Goal: Entertainment & Leisure: Consume media (video, audio)

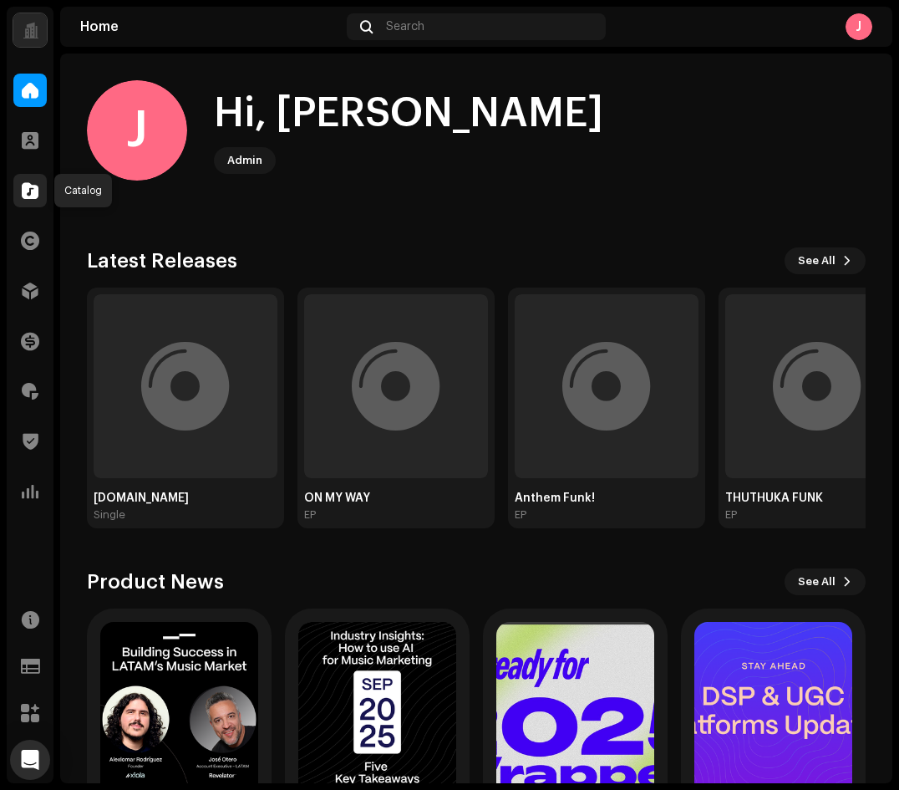
click at [44, 196] on div at bounding box center [29, 190] width 33 height 33
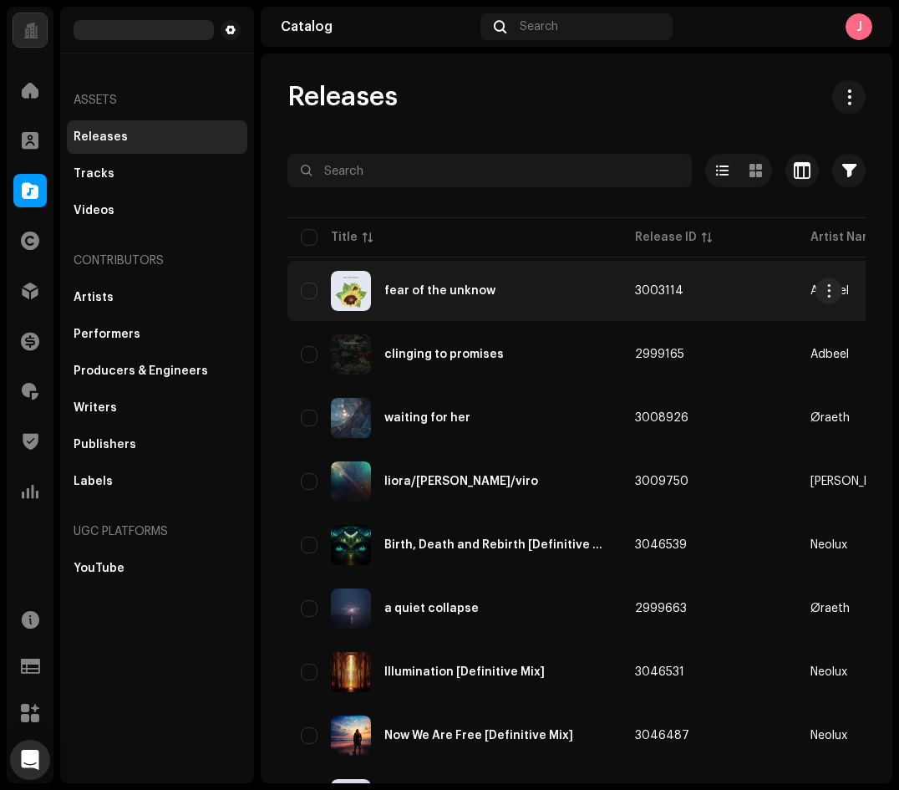
click at [404, 308] on div "fear of the unknow" at bounding box center [455, 291] width 308 height 40
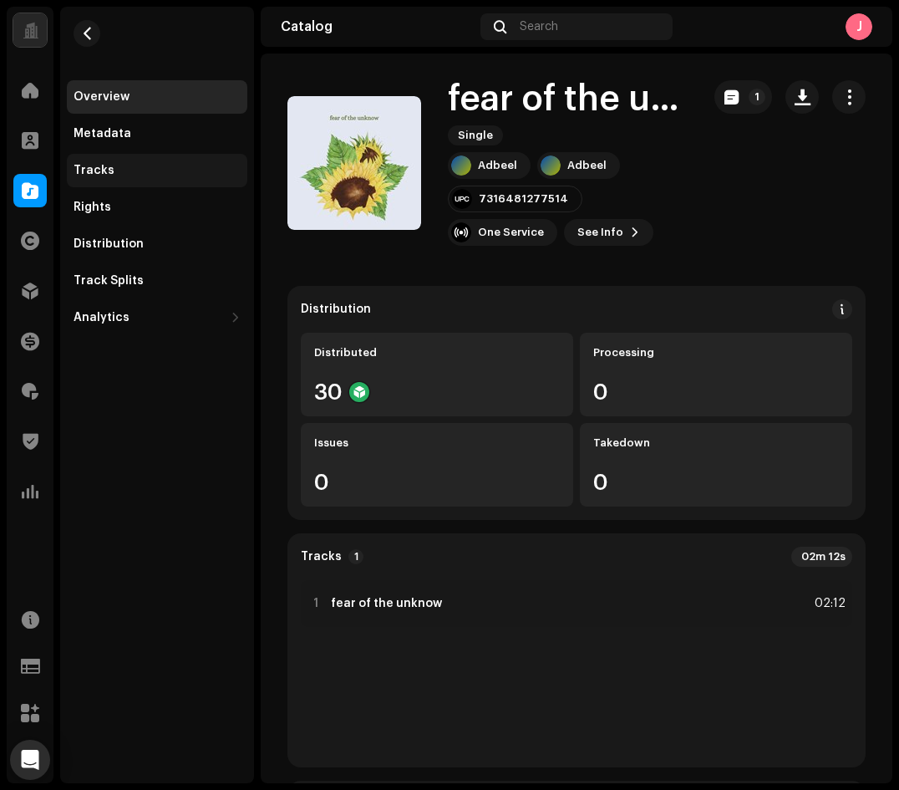
click at [150, 161] on div "Tracks" at bounding box center [157, 170] width 181 height 33
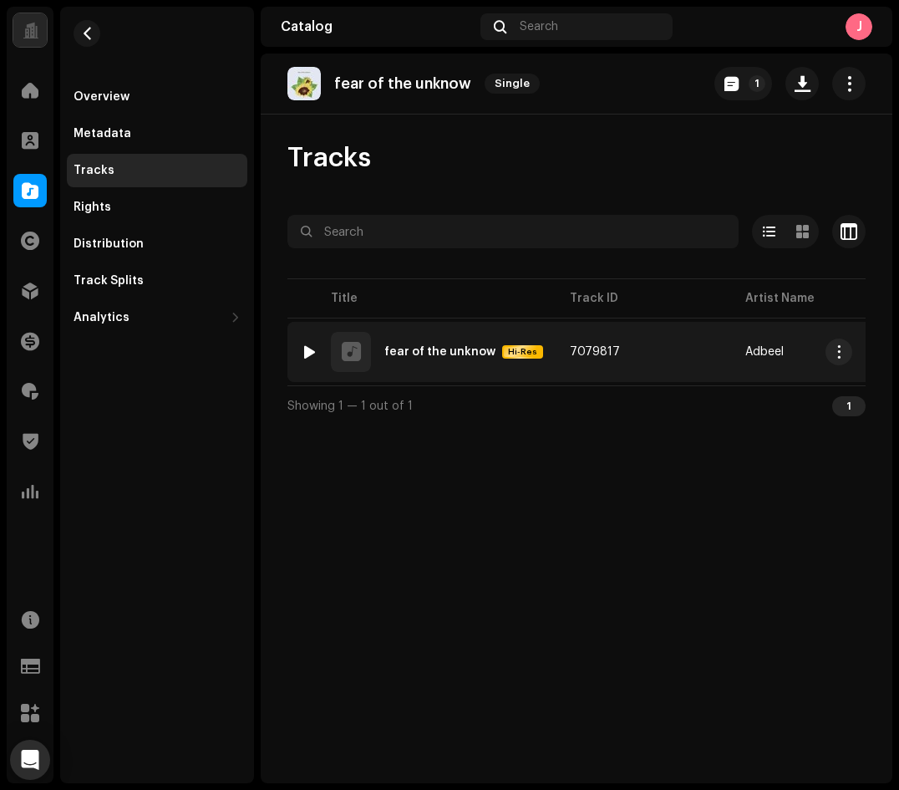
click at [415, 354] on div "fear of the unknow" at bounding box center [439, 352] width 111 height 12
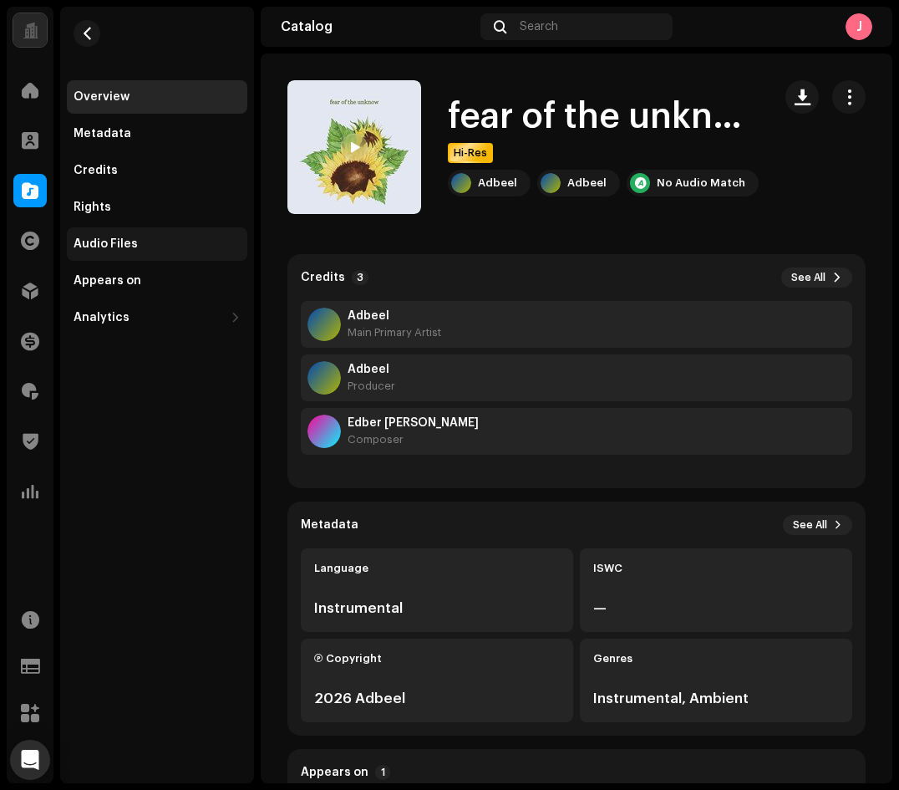
click at [150, 232] on div "Audio Files" at bounding box center [157, 243] width 181 height 33
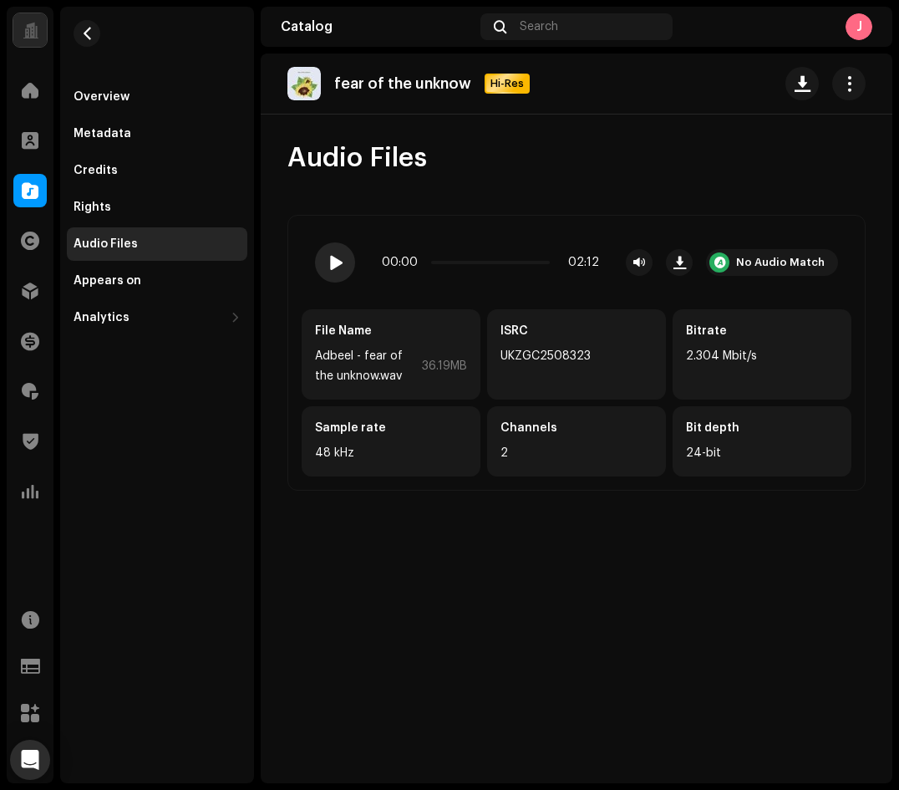
click at [334, 257] on span at bounding box center [335, 262] width 14 height 13
click at [329, 267] on span at bounding box center [335, 262] width 14 height 13
click at [147, 128] on div "Metadata" at bounding box center [157, 133] width 167 height 13
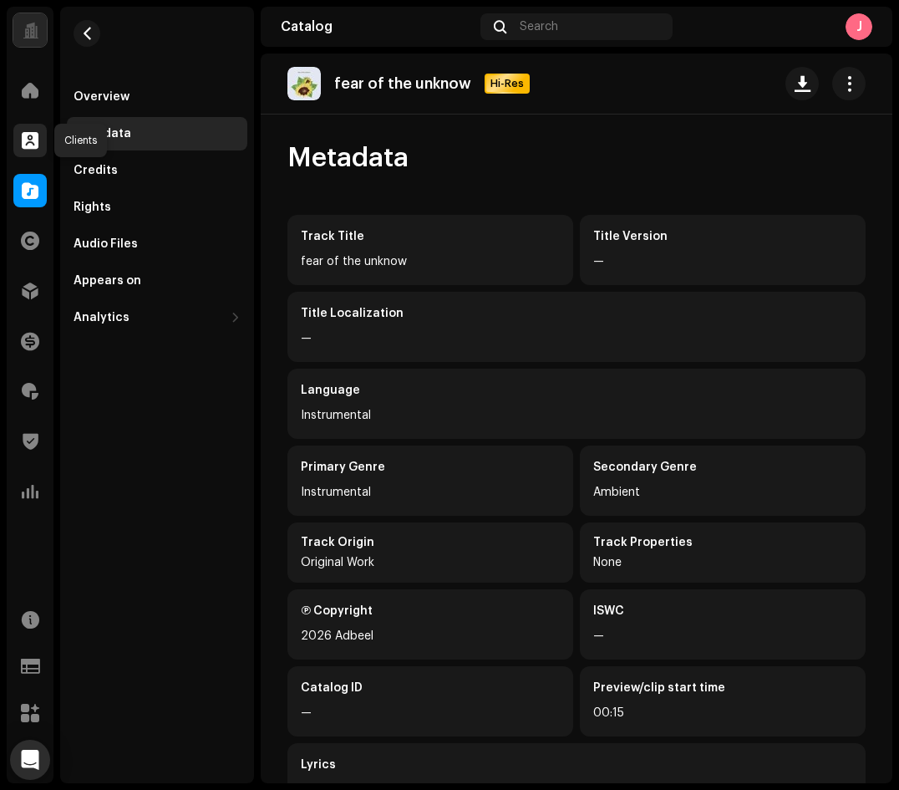
click at [21, 146] on div at bounding box center [29, 140] width 33 height 33
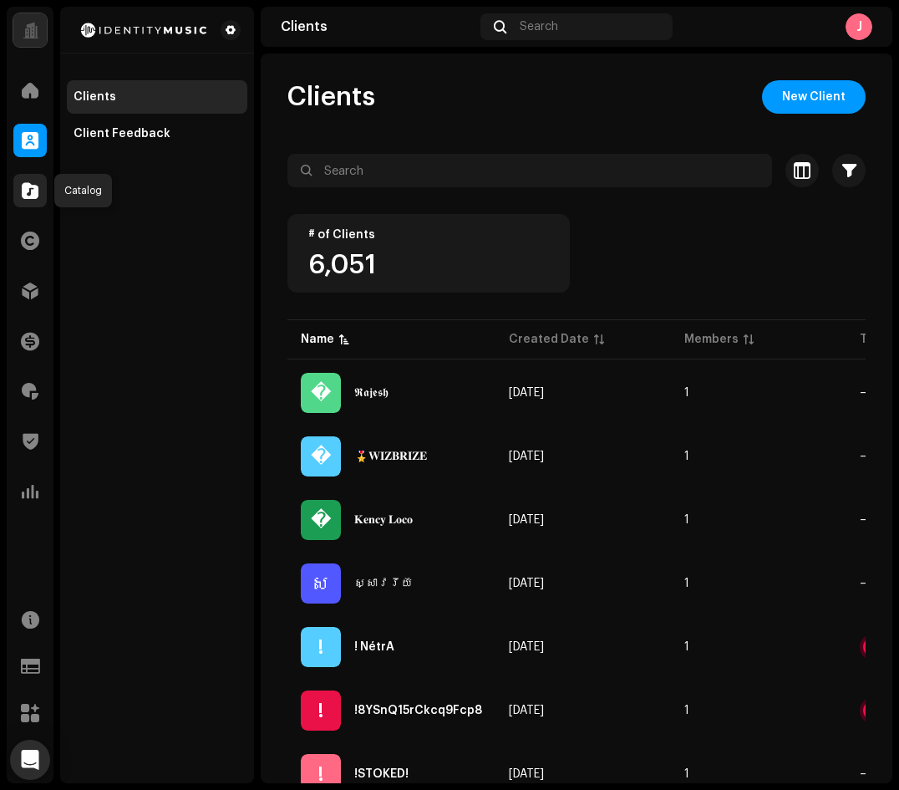
click at [33, 200] on div at bounding box center [29, 190] width 33 height 33
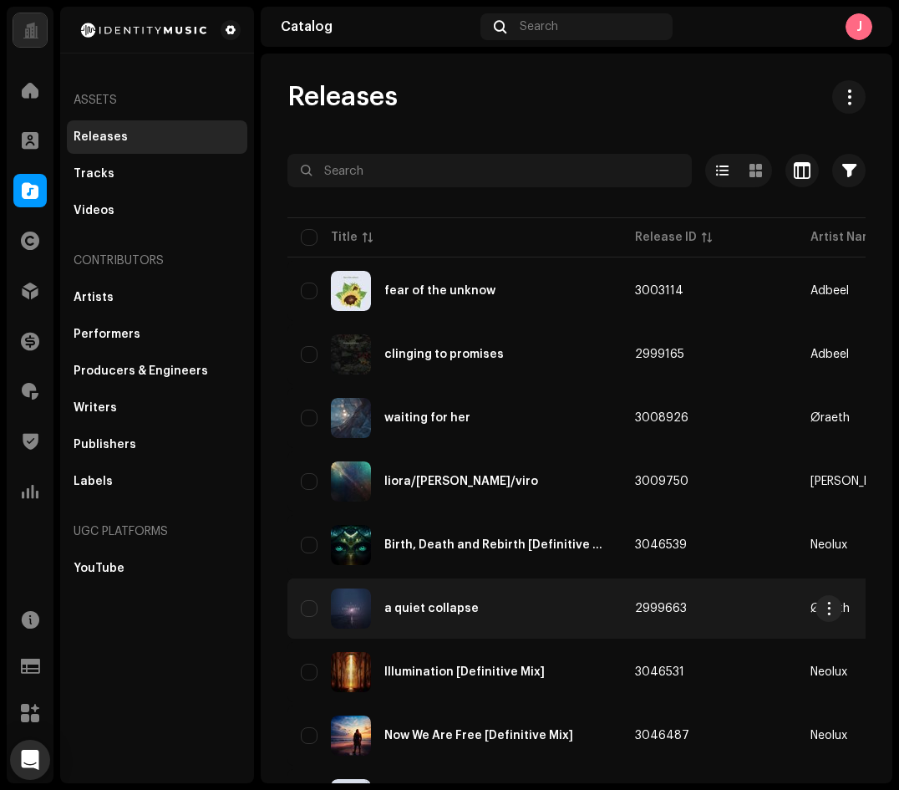
click at [437, 601] on div "a quiet collapse" at bounding box center [455, 608] width 308 height 40
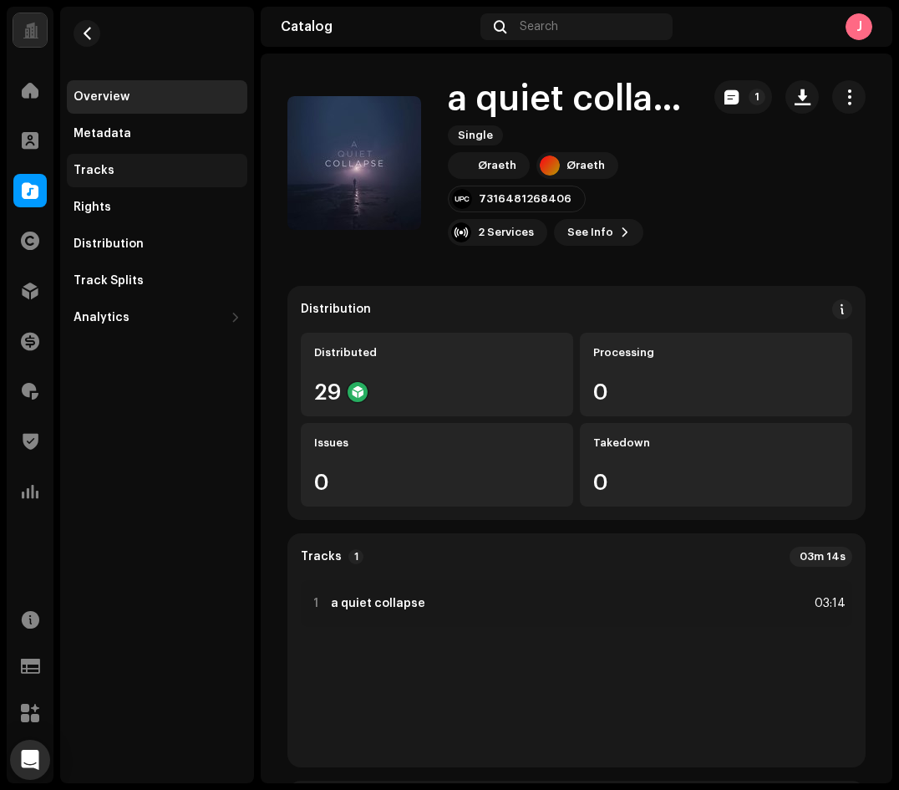
click at [175, 157] on div "Tracks" at bounding box center [157, 170] width 181 height 33
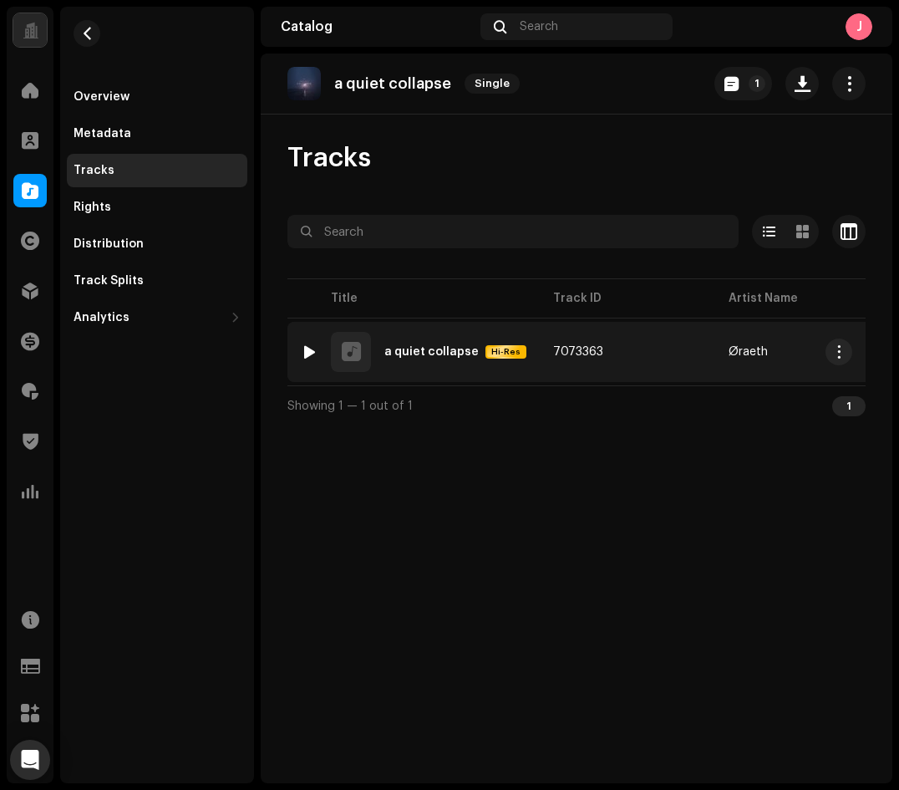
click at [313, 349] on div at bounding box center [309, 351] width 13 height 13
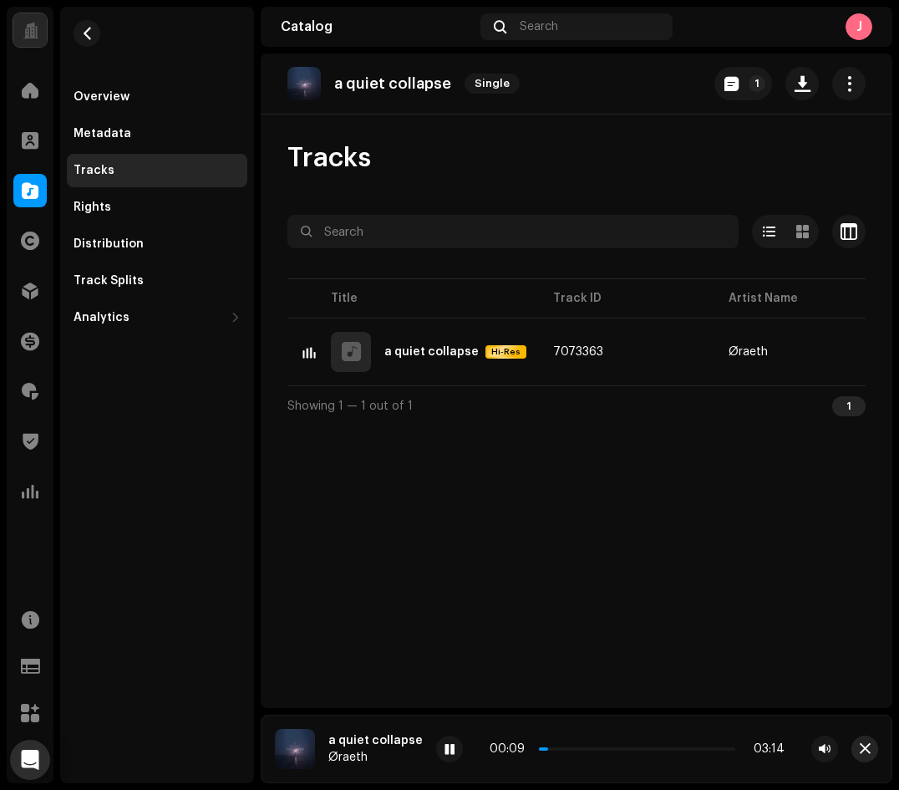
click at [874, 747] on button "button" at bounding box center [865, 749] width 27 height 27
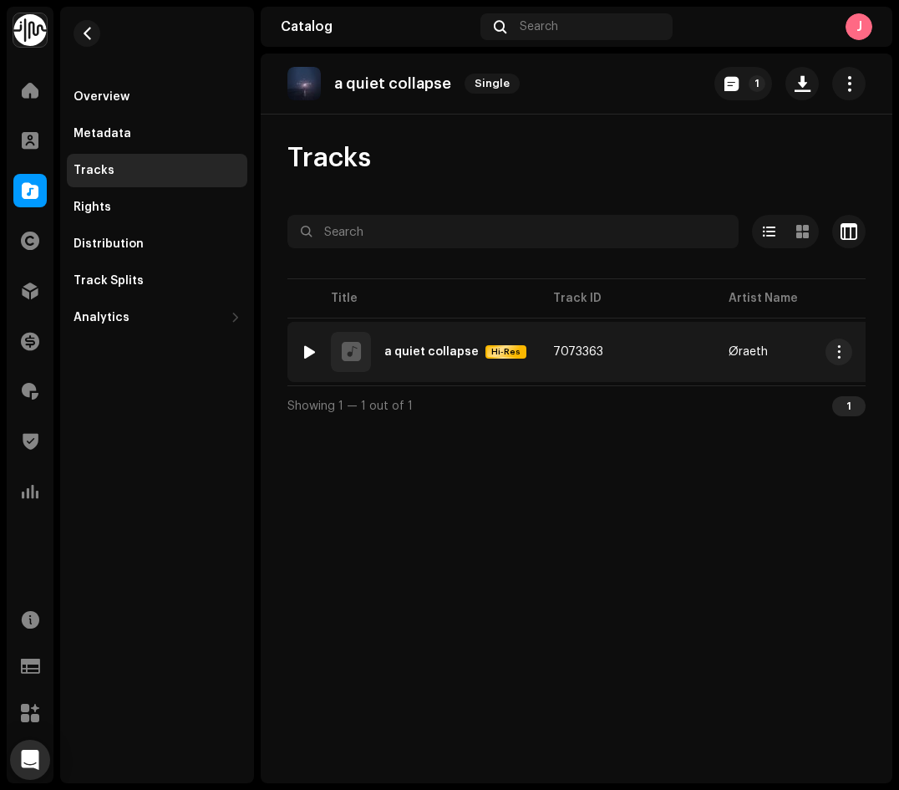
click at [308, 356] on div at bounding box center [309, 351] width 13 height 13
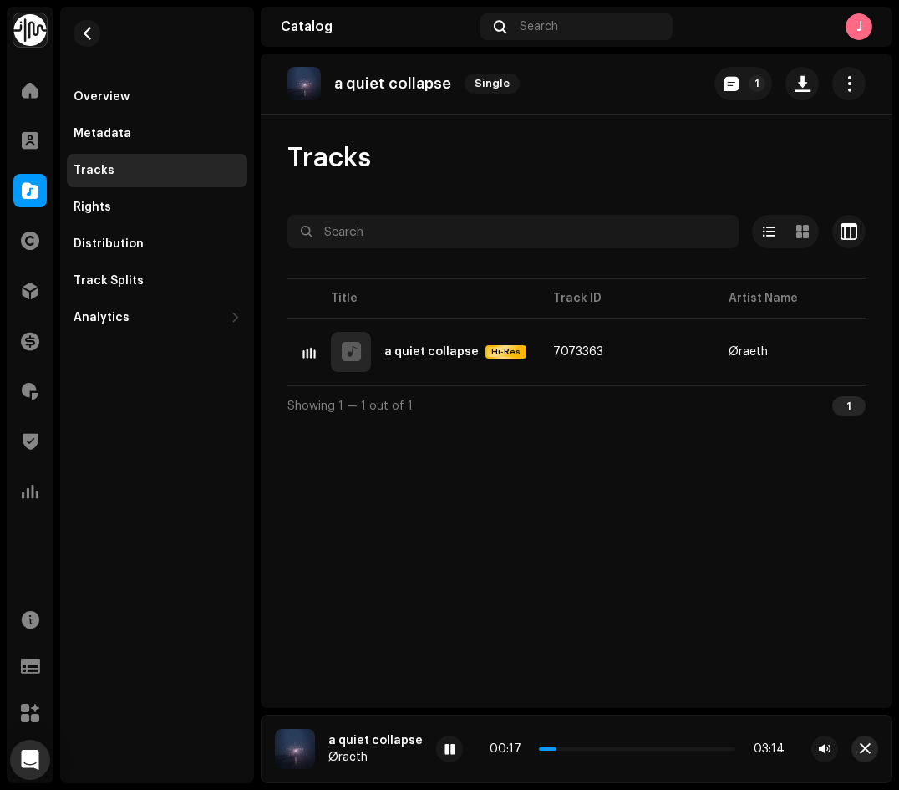
click at [858, 754] on button "button" at bounding box center [865, 749] width 27 height 27
